Goal: Task Accomplishment & Management: Manage account settings

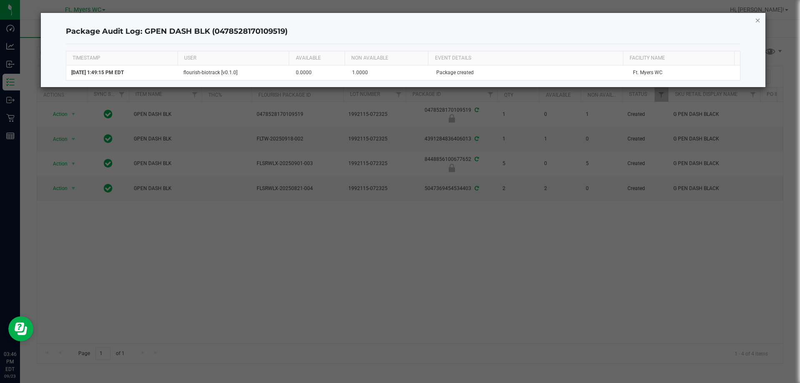
click at [757, 19] on icon "button" at bounding box center [758, 20] width 6 height 10
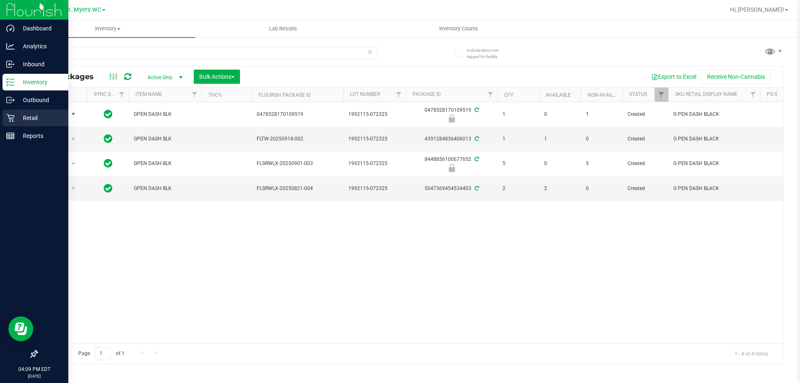
click at [38, 117] on p "Retail" at bounding box center [40, 118] width 50 height 10
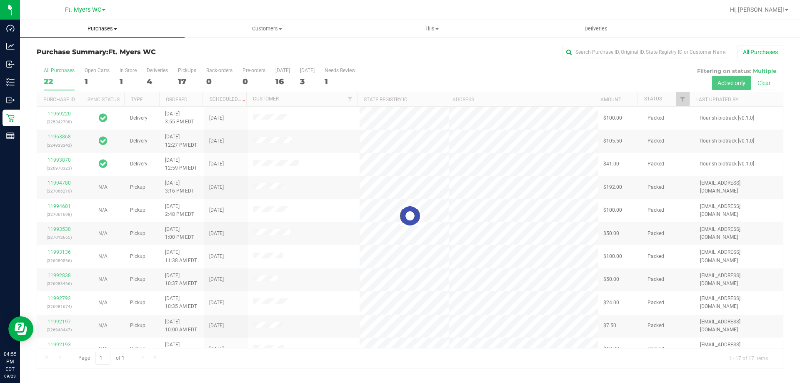
click at [111, 27] on span "Purchases" at bounding box center [102, 28] width 165 height 7
click at [57, 62] on span "Fulfillment" at bounding box center [46, 60] width 52 height 7
click at [207, 50] on h3 "Purchase Summary: Ft. [PERSON_NAME]" at bounding box center [161, 51] width 249 height 7
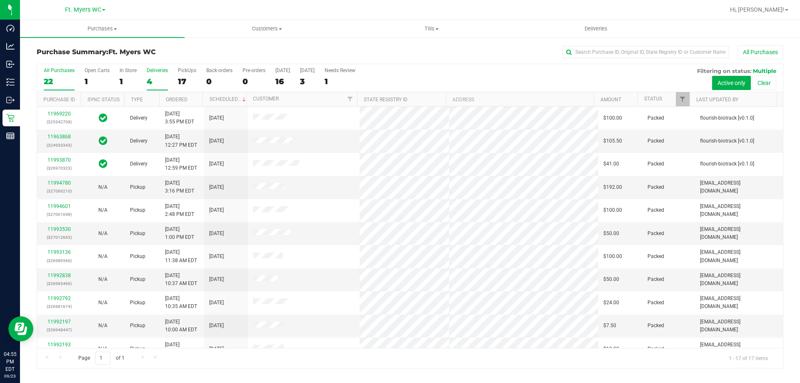
click at [153, 72] on div "Deliveries" at bounding box center [157, 70] width 21 height 6
click at [0, 0] on input "Deliveries 4" at bounding box center [0, 0] width 0 height 0
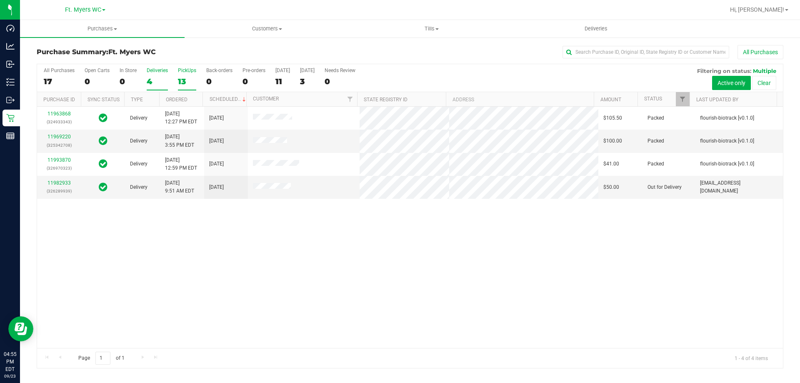
click at [180, 72] on div "PickUps" at bounding box center [187, 70] width 18 height 6
click at [0, 0] on input "PickUps 13" at bounding box center [0, 0] width 0 height 0
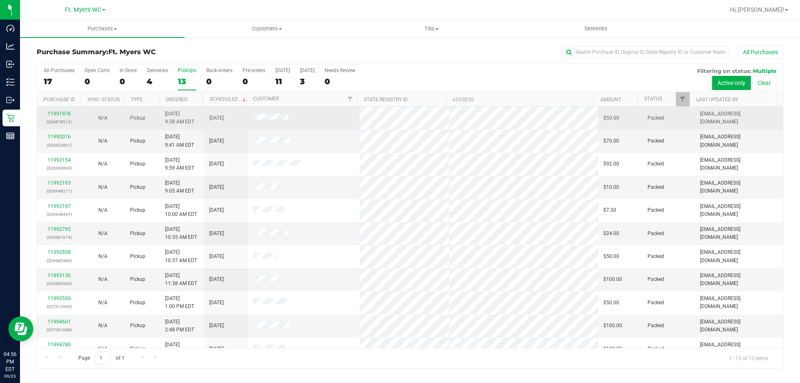
scroll to position [58, 0]
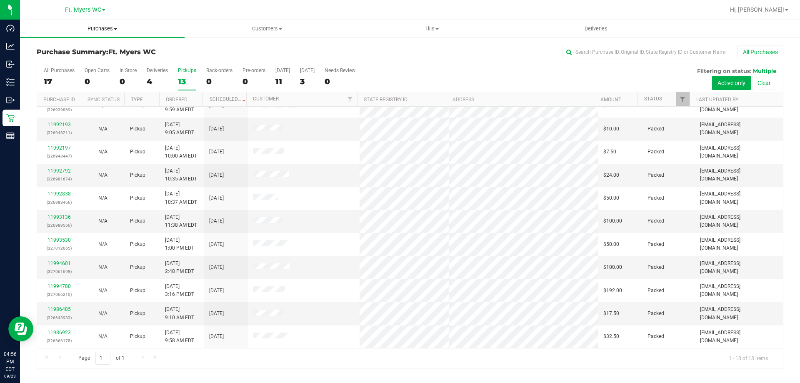
click at [102, 29] on span "Purchases" at bounding box center [102, 28] width 165 height 7
click at [85, 62] on li "Fulfillment" at bounding box center [102, 60] width 165 height 10
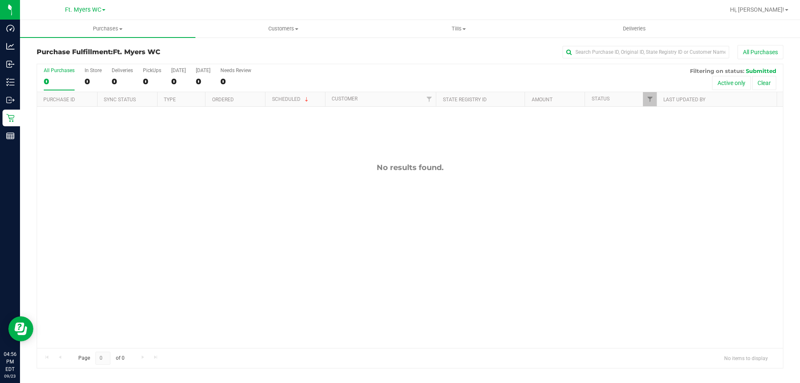
click at [166, 79] on div "All Purchases 0 In Store 0 Deliveries 0 PickUps 0 [DATE] 0 [DATE] 0 Needs Revie…" at bounding box center [410, 78] width 746 height 28
click at [158, 70] on div "PickUps" at bounding box center [152, 70] width 18 height 6
click at [0, 0] on input "PickUps 0" at bounding box center [0, 0] width 0 height 0
click at [147, 73] on label "PickUps 0" at bounding box center [152, 78] width 18 height 23
click at [123, 31] on span "Purchases" at bounding box center [107, 28] width 175 height 7
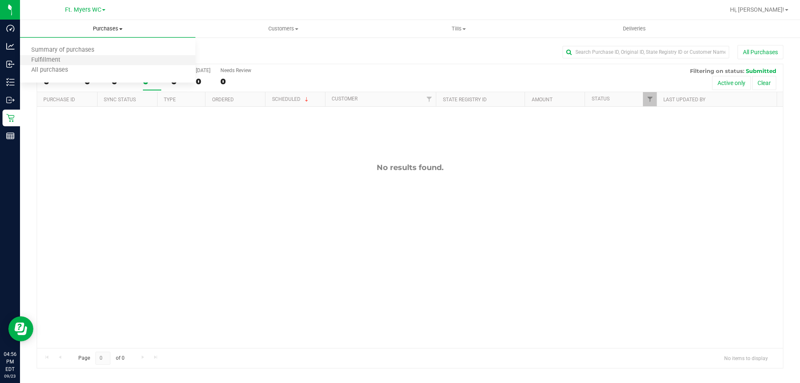
click at [77, 65] on li "Fulfillment" at bounding box center [107, 60] width 175 height 10
click at [152, 84] on div "0" at bounding box center [152, 82] width 18 height 10
click at [0, 0] on input "PickUps 0" at bounding box center [0, 0] width 0 height 0
click at [152, 84] on div "0" at bounding box center [152, 82] width 18 height 10
click at [0, 0] on input "PickUps 0" at bounding box center [0, 0] width 0 height 0
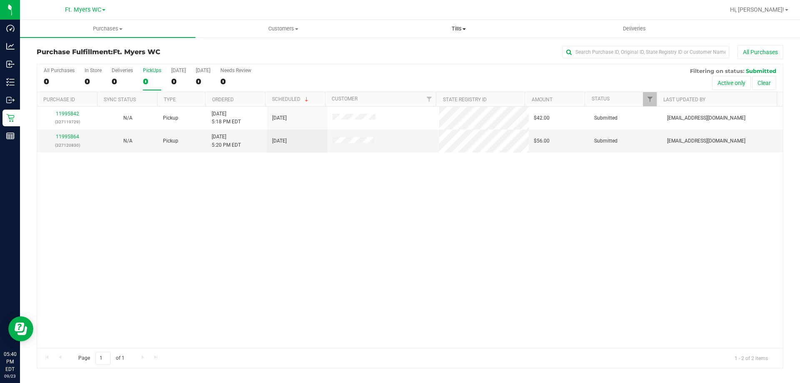
click at [474, 27] on span "Tills" at bounding box center [458, 28] width 175 height 7
click at [479, 50] on li "Manage tills" at bounding box center [458, 50] width 175 height 10
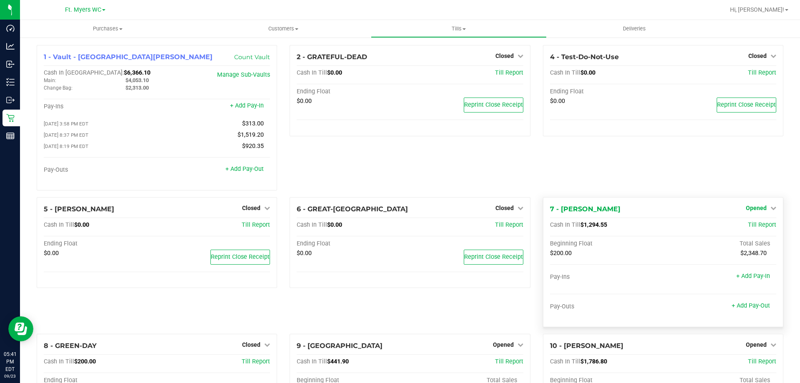
click at [770, 211] on icon at bounding box center [773, 208] width 6 height 6
click at [759, 227] on link "Close Till" at bounding box center [757, 225] width 22 height 7
